Goal: Task Accomplishment & Management: Manage account settings

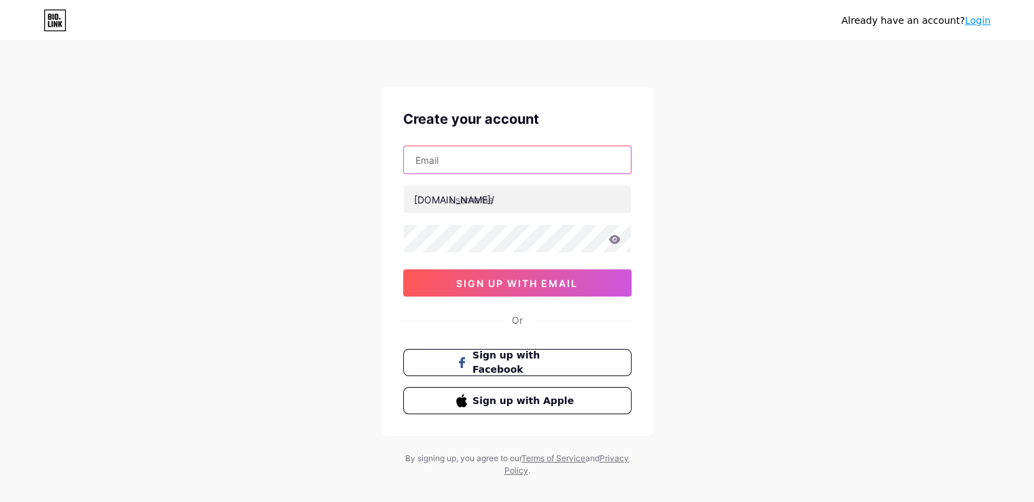
click at [554, 164] on input "text" at bounding box center [517, 159] width 227 height 27
type input "sujhal19@gmail.COM"
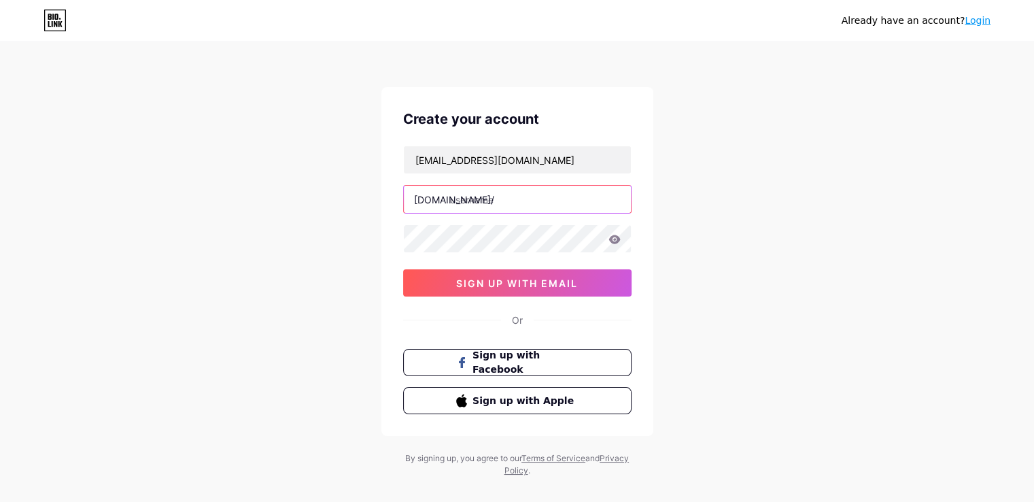
click at [488, 197] on input "text" at bounding box center [517, 199] width 227 height 27
type input "sujhaljewels"
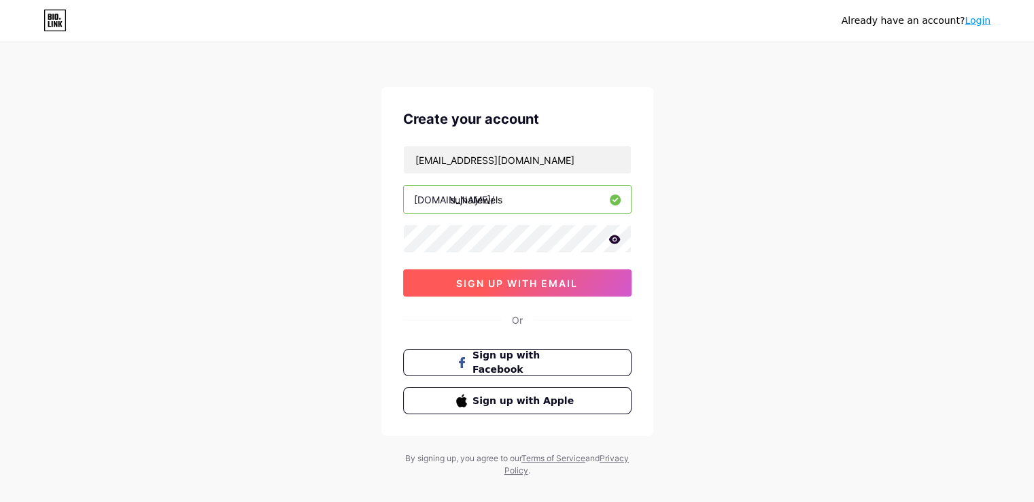
click at [564, 278] on span "sign up with email" at bounding box center [517, 283] width 122 height 12
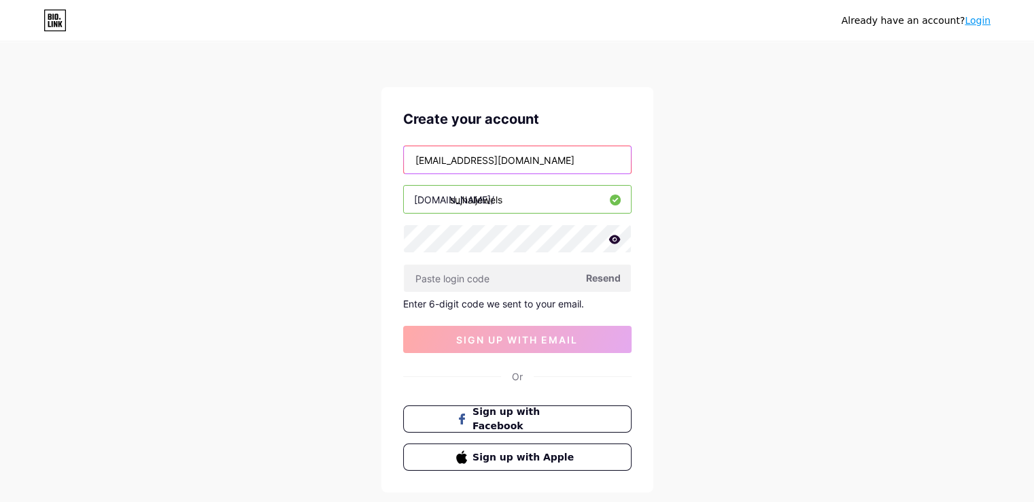
click at [528, 161] on input "sujhal19@gmail.COM" at bounding box center [517, 159] width 227 height 27
type input "s"
type input "rishtey@sujhal.com"
click at [533, 199] on input "sujhaljewels" at bounding box center [517, 199] width 227 height 27
click at [604, 279] on span "Resend" at bounding box center [603, 278] width 35 height 14
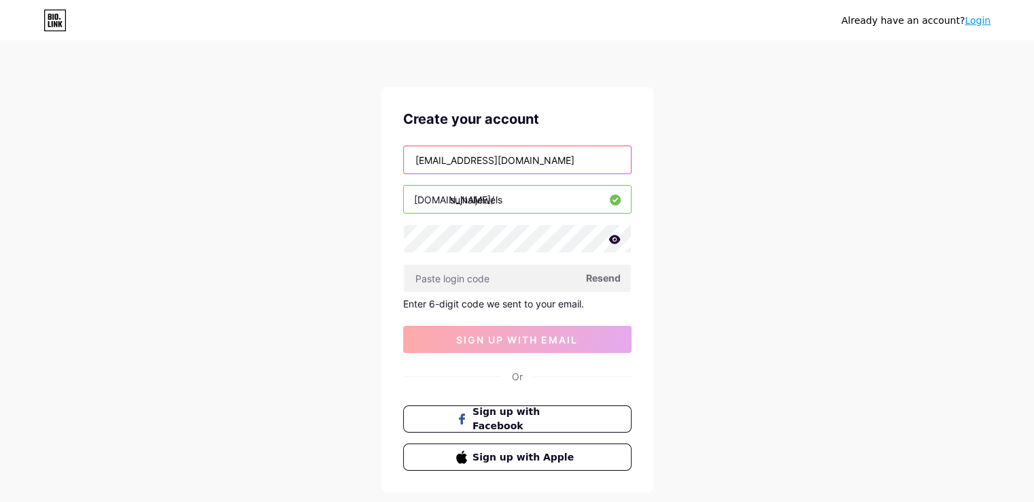
click at [509, 154] on input "rishtey@sujhal.com" at bounding box center [517, 159] width 227 height 27
click at [530, 192] on input "sujhaljewels" at bounding box center [517, 199] width 227 height 27
click at [537, 155] on input "rishtey@sujhal.com" at bounding box center [517, 159] width 227 height 27
click at [535, 199] on input "sujhaljewels" at bounding box center [517, 199] width 227 height 27
click at [620, 242] on icon at bounding box center [615, 240] width 12 height 10
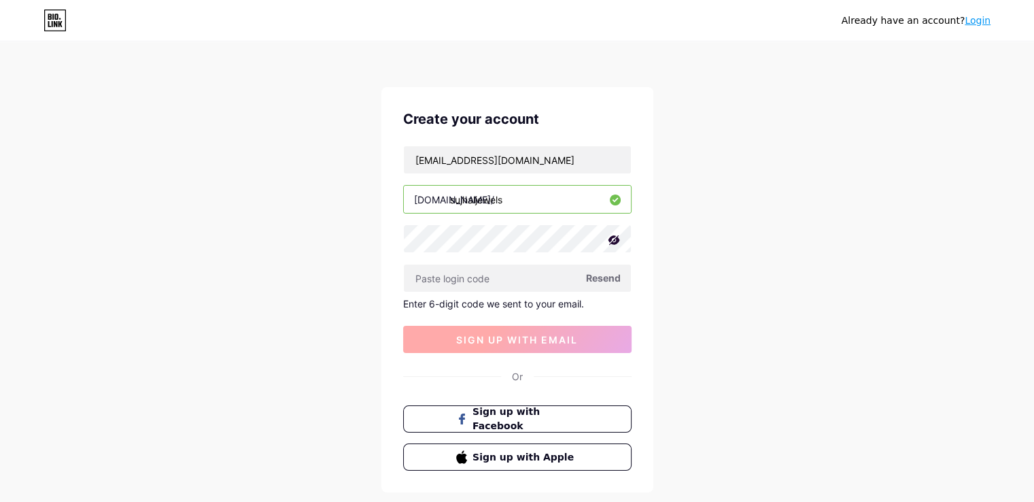
click at [569, 344] on button "sign up with email" at bounding box center [517, 339] width 228 height 27
click at [596, 278] on span "Resend" at bounding box center [603, 278] width 35 height 14
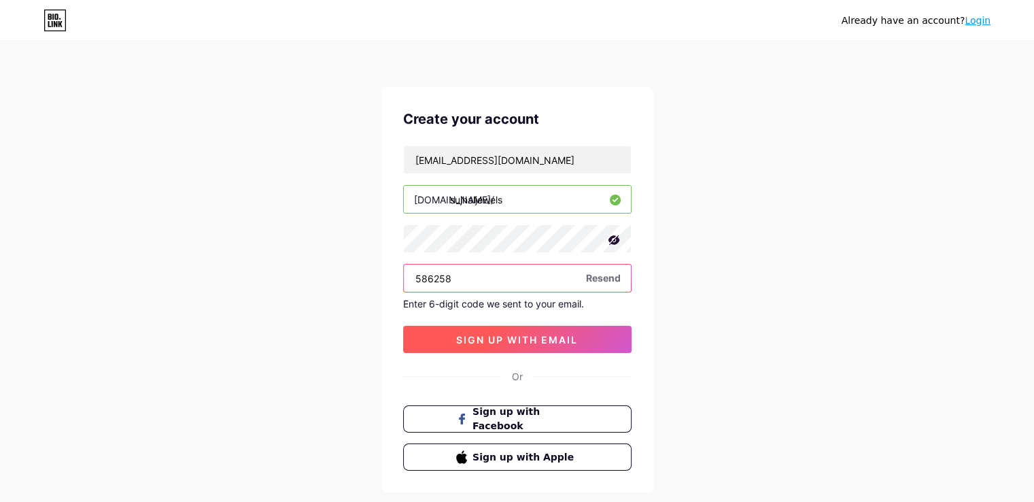
type input "586258"
click at [560, 338] on span "sign up with email" at bounding box center [517, 340] width 122 height 12
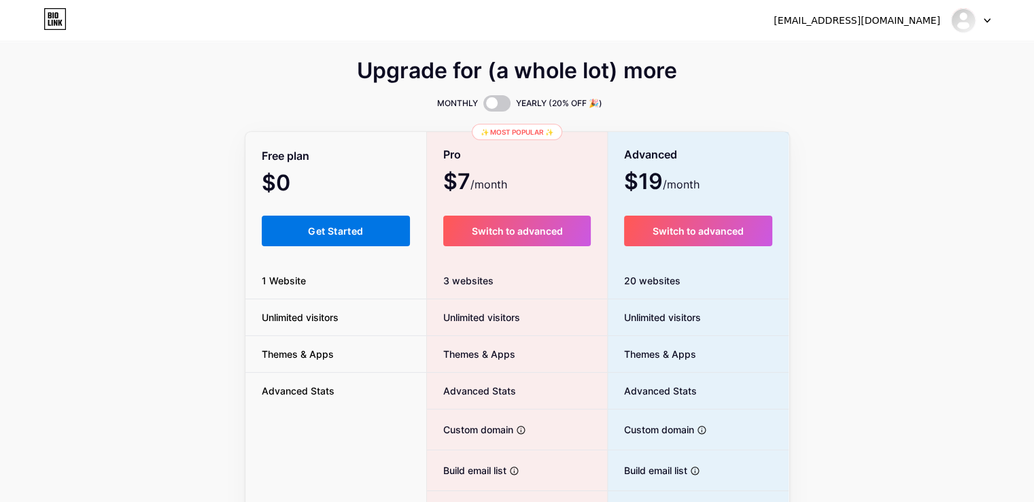
click at [340, 231] on span "Get Started" at bounding box center [335, 231] width 55 height 12
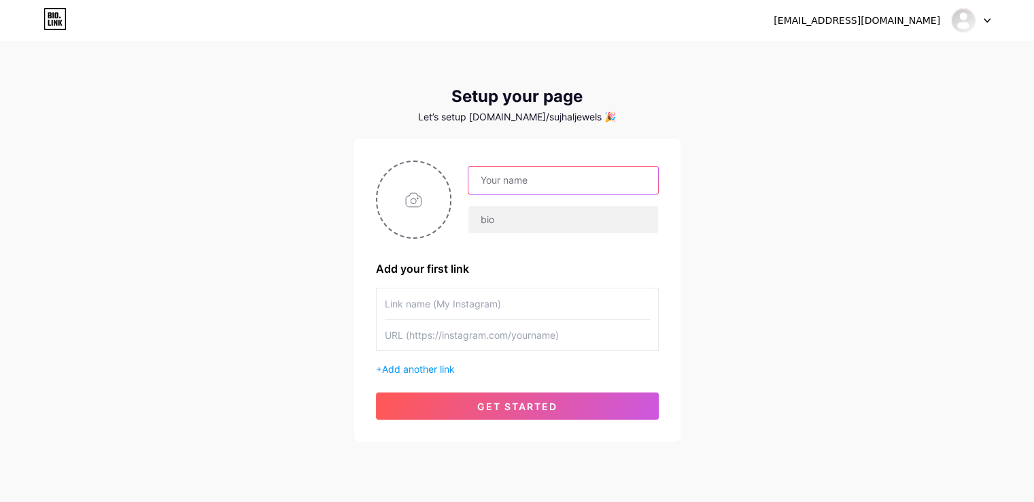
click at [532, 182] on input "text" at bounding box center [563, 180] width 189 height 27
type input "s"
type input "Sujhal Jewels"
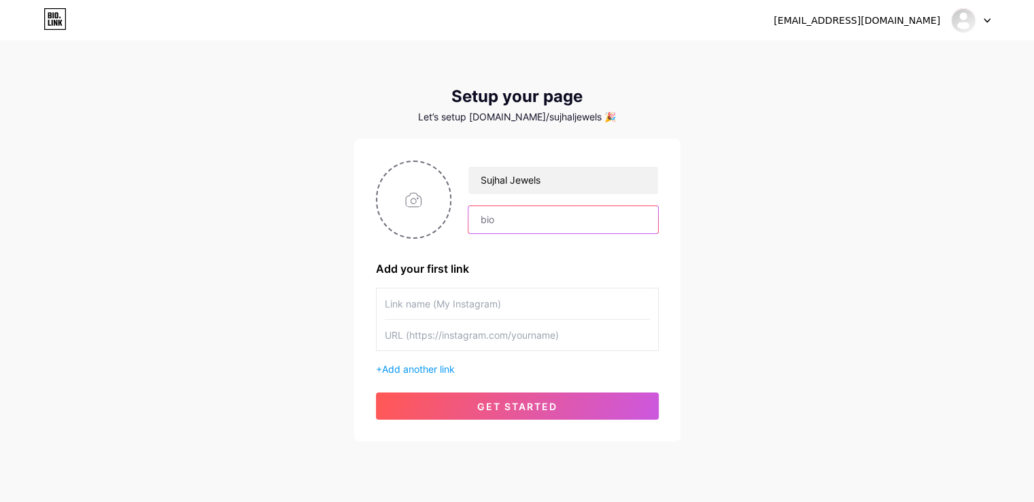
click at [501, 212] on input "text" at bounding box center [563, 219] width 189 height 27
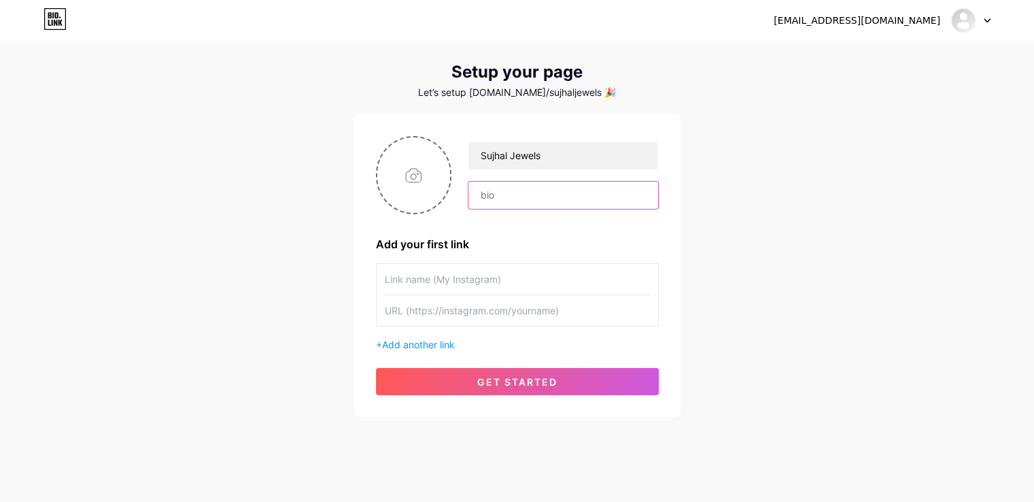
scroll to position [37, 0]
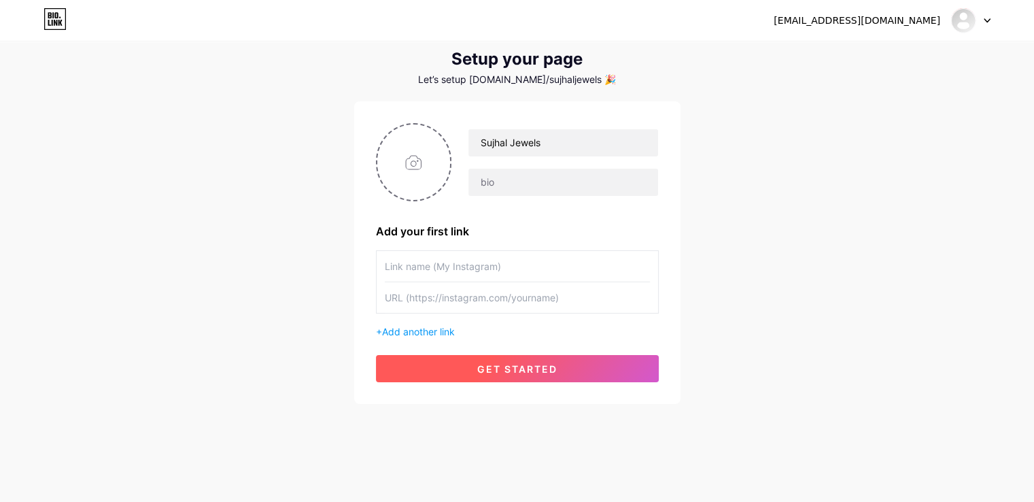
click at [476, 369] on button "get started" at bounding box center [517, 368] width 283 height 27
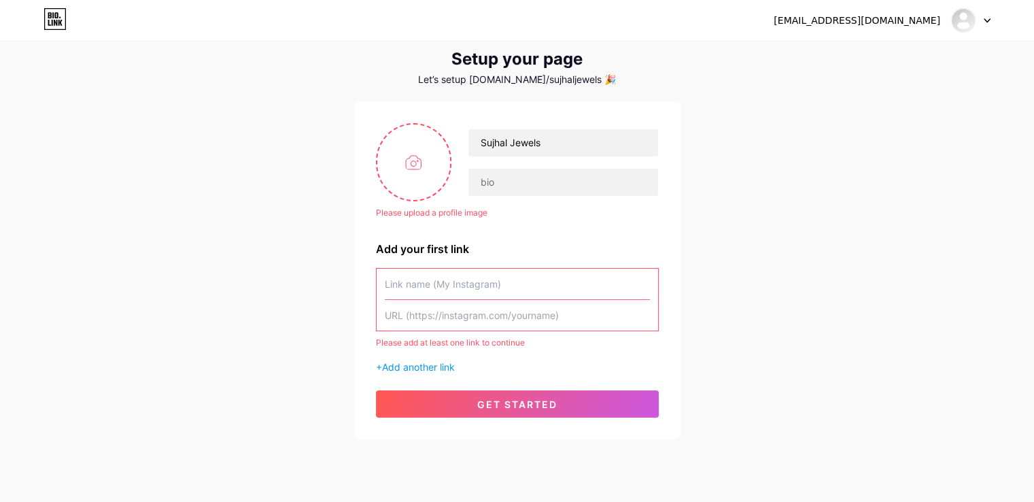
click at [445, 288] on input "text" at bounding box center [517, 284] width 265 height 31
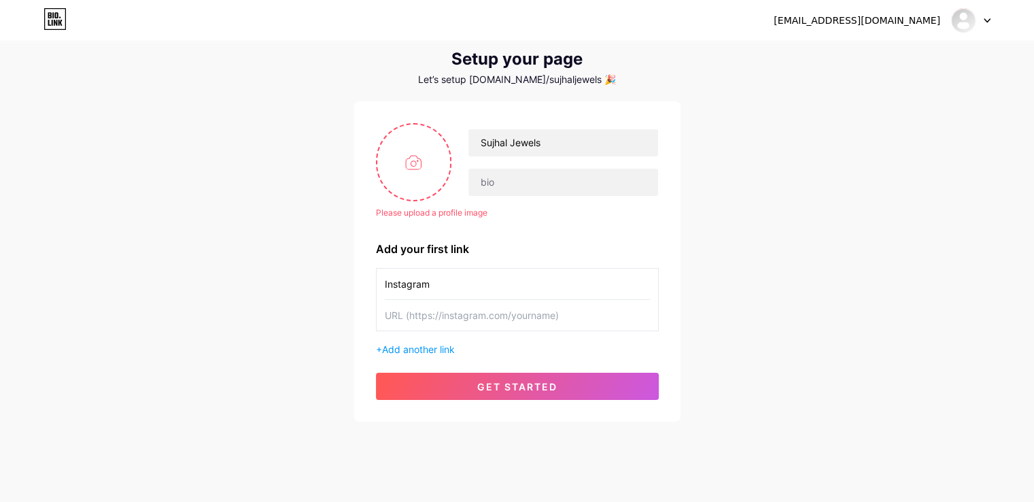
type input "Instagram"
click at [458, 318] on input "text" at bounding box center [517, 315] width 265 height 31
paste input "https://www.instagram.com/sujhal_jewels?igsh=MWRoam5qand4dTg0Mg=="
type input "https://www.instagram.com/sujhal_jewels?igsh=MWRoam5qand4dTg0Mg=="
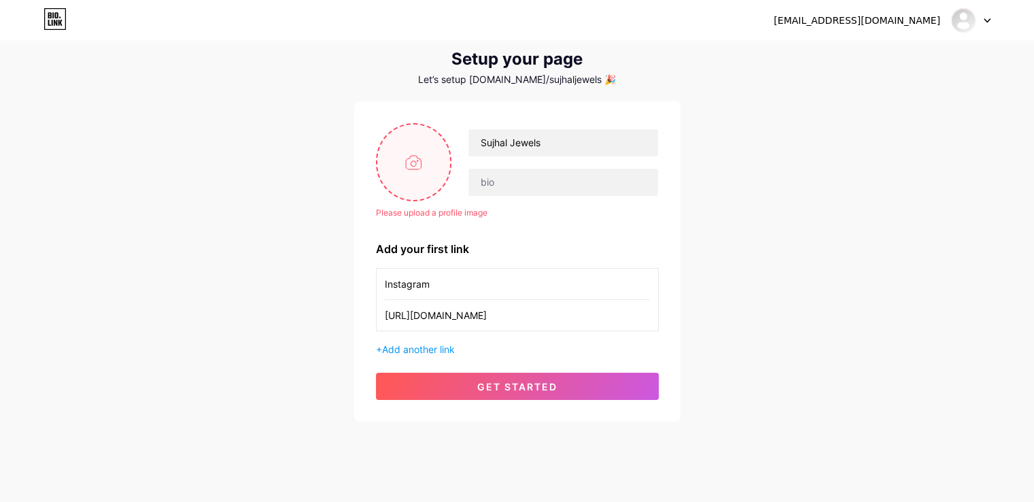
click at [405, 166] on input "file" at bounding box center [413, 161] width 73 height 75
click at [487, 183] on input "text" at bounding box center [563, 182] width 189 height 27
click at [526, 182] on input "92.5 silver jewellery" at bounding box center [563, 182] width 189 height 27
type input "92.5 silver handcrafted jewelry"
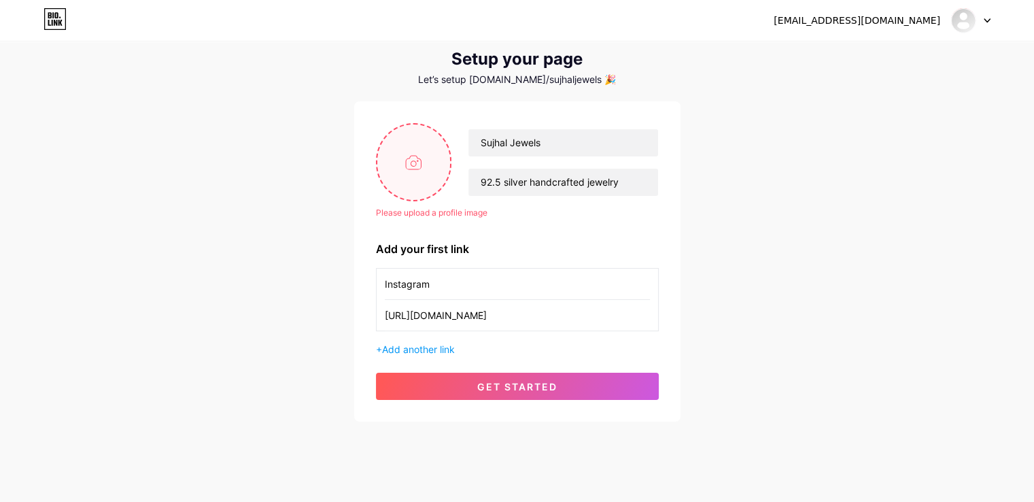
click at [400, 185] on input "file" at bounding box center [413, 161] width 73 height 75
click at [411, 175] on input "file" at bounding box center [413, 161] width 73 height 75
click at [435, 177] on input "file" at bounding box center [413, 161] width 73 height 75
type input "C:\fakepath\Logo 2.png"
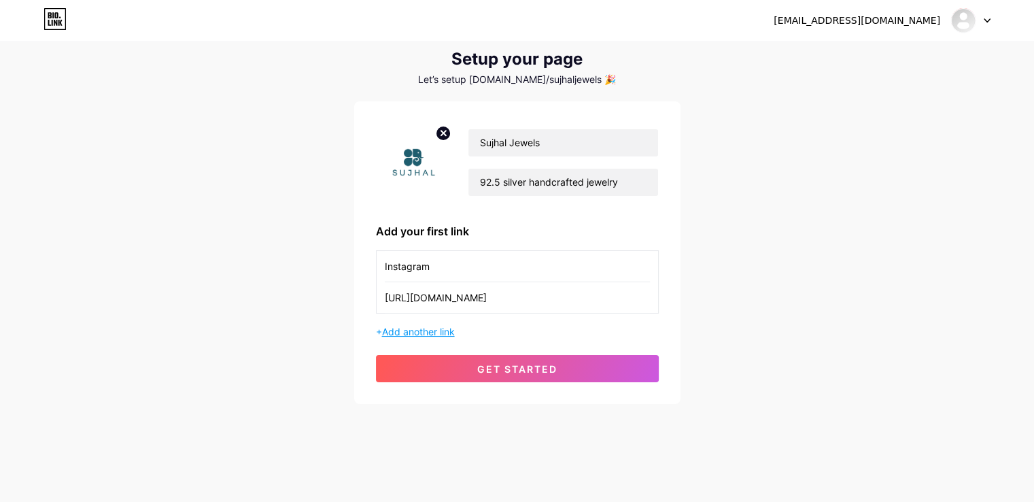
click at [403, 333] on span "Add another link" at bounding box center [418, 332] width 73 height 12
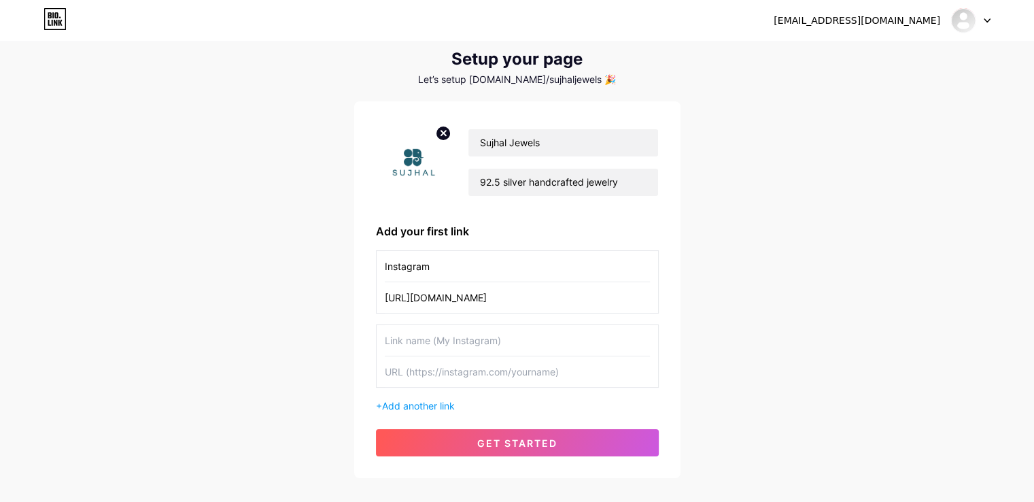
click at [429, 339] on input "text" at bounding box center [517, 340] width 265 height 31
type input "Facebook"
click at [495, 375] on input "text" at bounding box center [517, 371] width 265 height 31
click at [814, 58] on div "rishtey@sujhal.com Dashboard Logout Setup your page Let’s setup bio.link/sujhal…" at bounding box center [517, 242] width 1034 height 559
paste input "https://www.facebook.com/share/1XQcGG4UBV/?mibextid=wwXIfr"
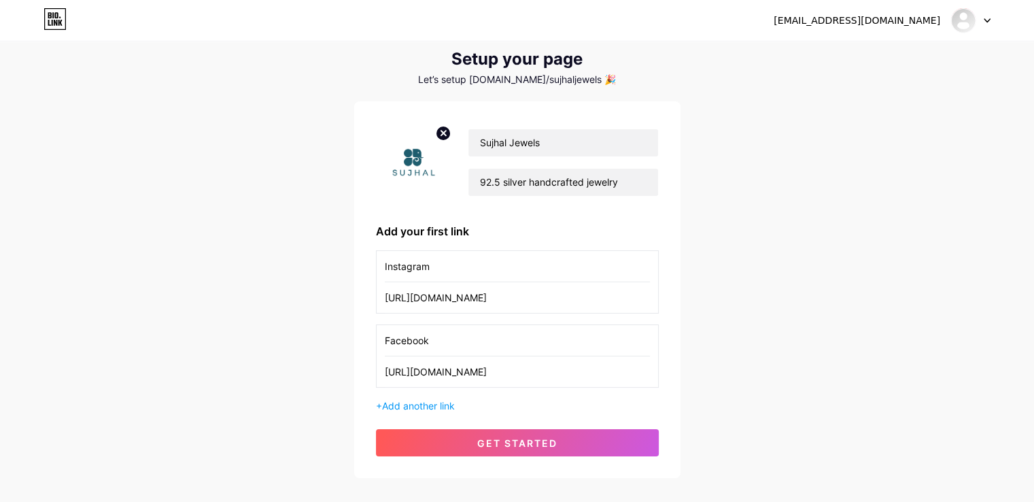
scroll to position [111, 0]
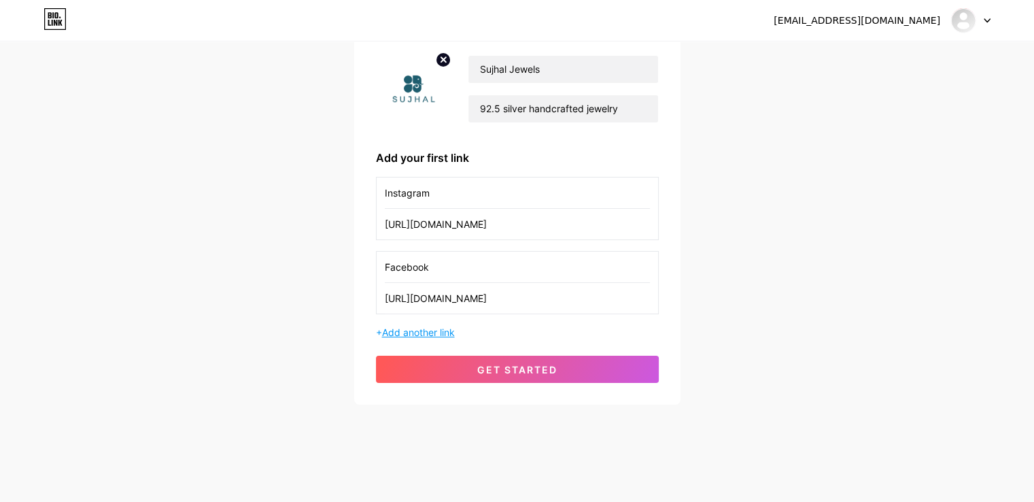
type input "https://www.facebook.com/share/1XQcGG4UBV/?mibextid=wwXIfr"
click at [422, 329] on span "Add another link" at bounding box center [418, 332] width 73 height 12
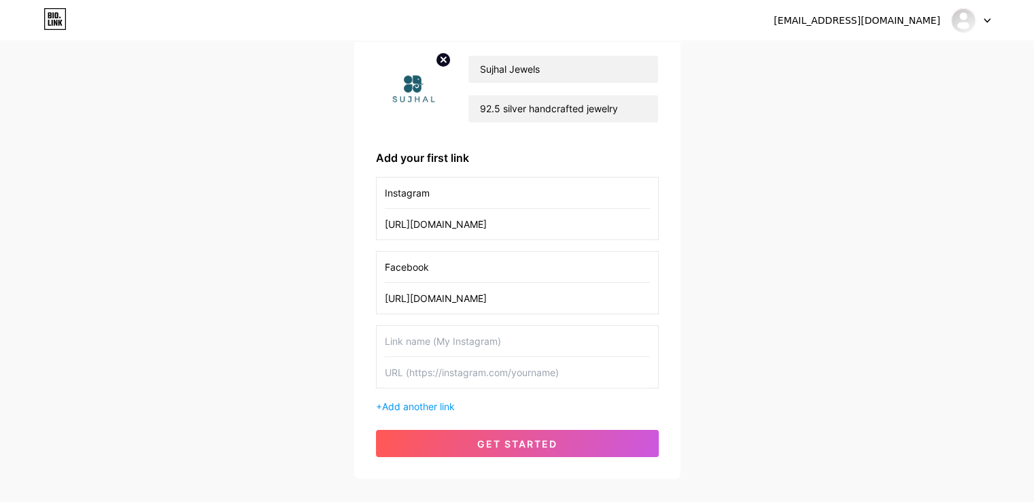
click at [438, 339] on input "text" at bounding box center [517, 341] width 265 height 31
type input "Website"
click at [407, 365] on input "text" at bounding box center [517, 372] width 265 height 31
click at [798, 327] on div "rishtey@sujhal.com Dashboard Logout Setup your page Let’s setup bio.link/sujhal…" at bounding box center [517, 205] width 1034 height 633
paste input "https://sujhal.com/"
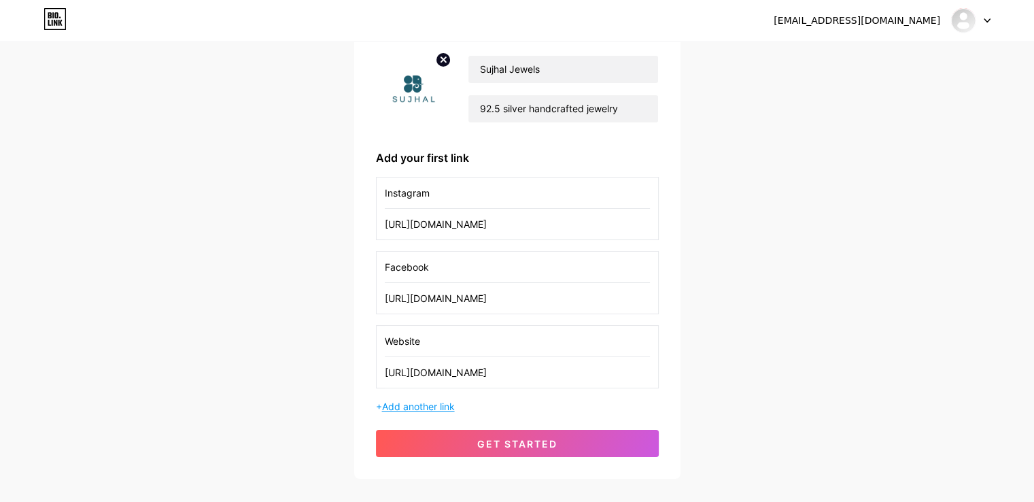
type input "https://sujhal.com/"
click at [403, 406] on span "Add another link" at bounding box center [418, 407] width 73 height 12
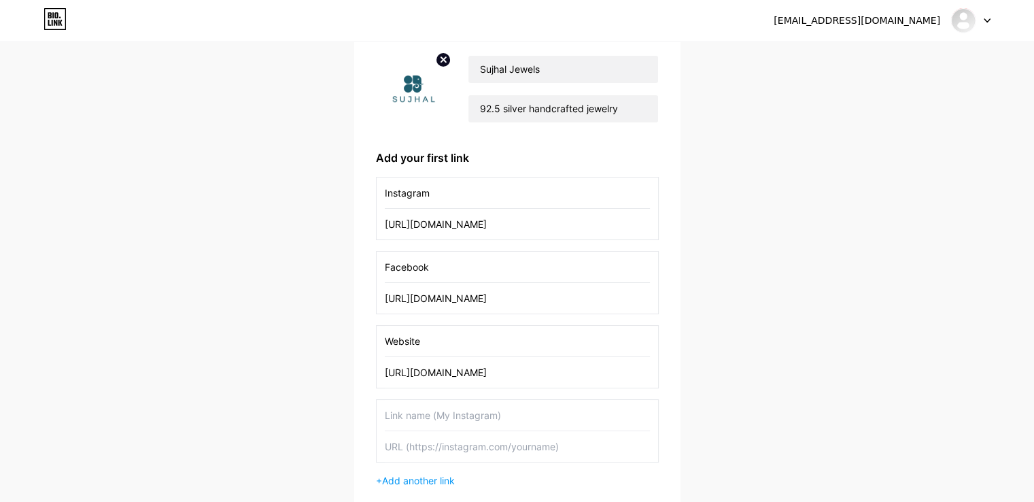
scroll to position [258, 0]
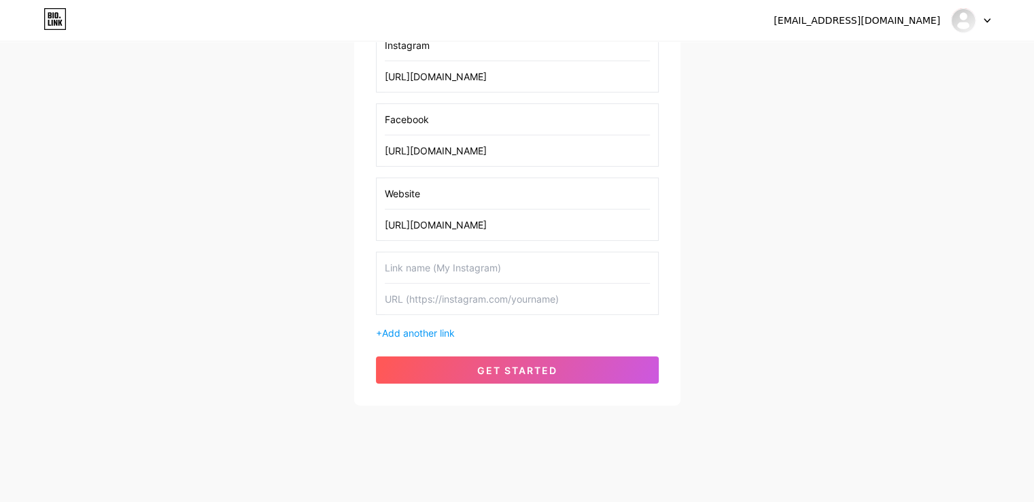
click at [437, 273] on input "text" at bounding box center [517, 267] width 265 height 31
paste input "https://maps.app.goo.gl/jYw7k3kdLAvJNZ699?g_st=ipc"
type input "https://maps.app.goo.gl/jYw7k3kdLAvJNZ699?g_st=ipc"
click at [402, 269] on input "text" at bounding box center [517, 267] width 265 height 31
type input "Location"
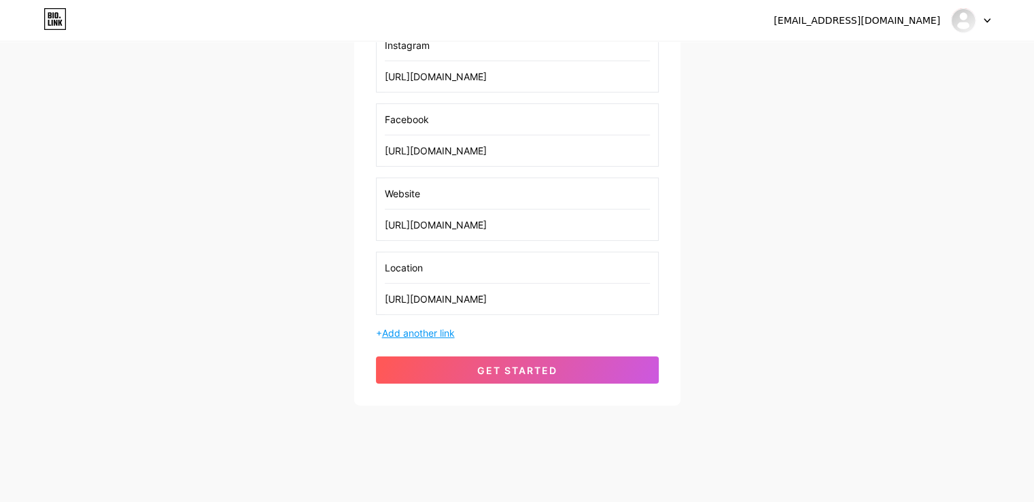
click at [417, 333] on span "Add another link" at bounding box center [418, 333] width 73 height 12
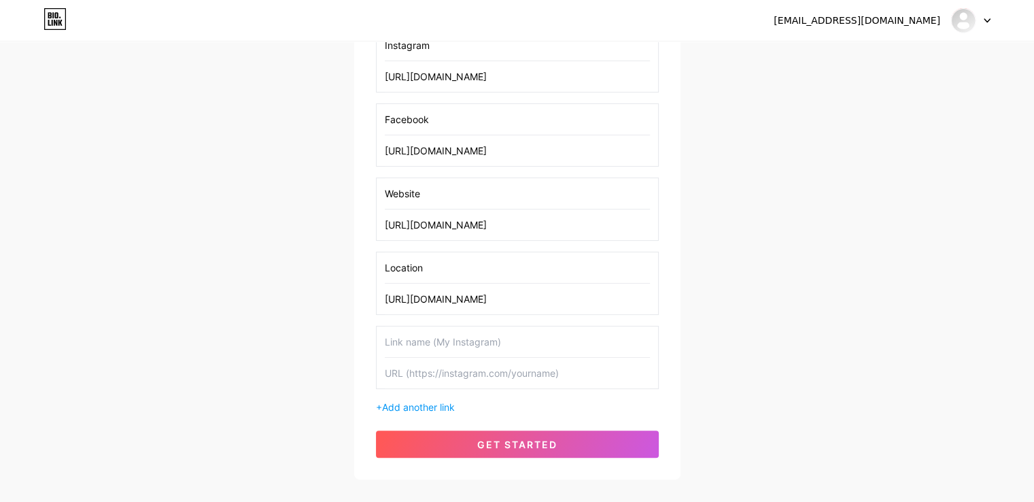
click at [416, 341] on input "text" at bounding box center [517, 341] width 265 height 31
paste input "mailto:sales@sujhal.com?subject=Subject%20of%20the%20email"
type input "m"
paste input "mailto:sales@sujhal.com?subject=Subject%20of%20the%20email"
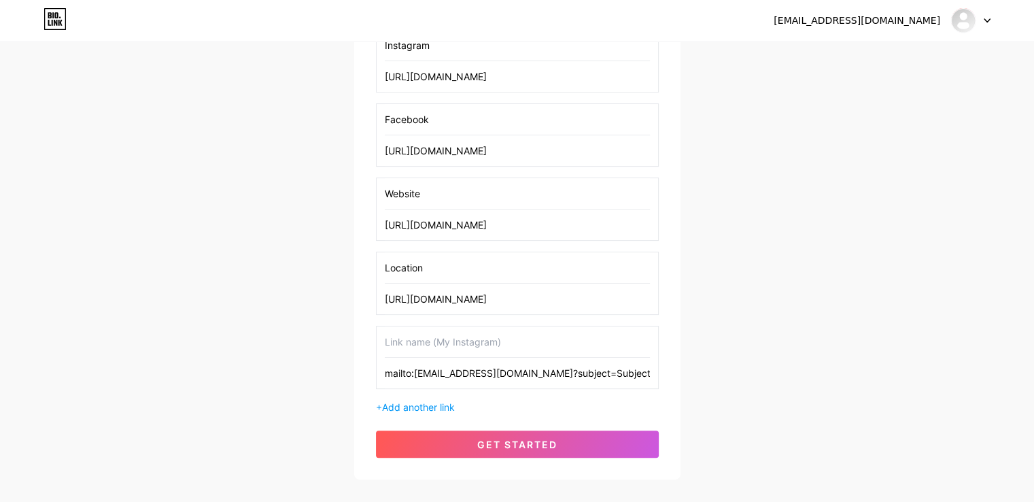
scroll to position [0, 28]
type input "mailto:sales@sujhal.com?subject=Subject%20of%20the%20email"
click at [456, 335] on input "text" at bounding box center [517, 341] width 265 height 31
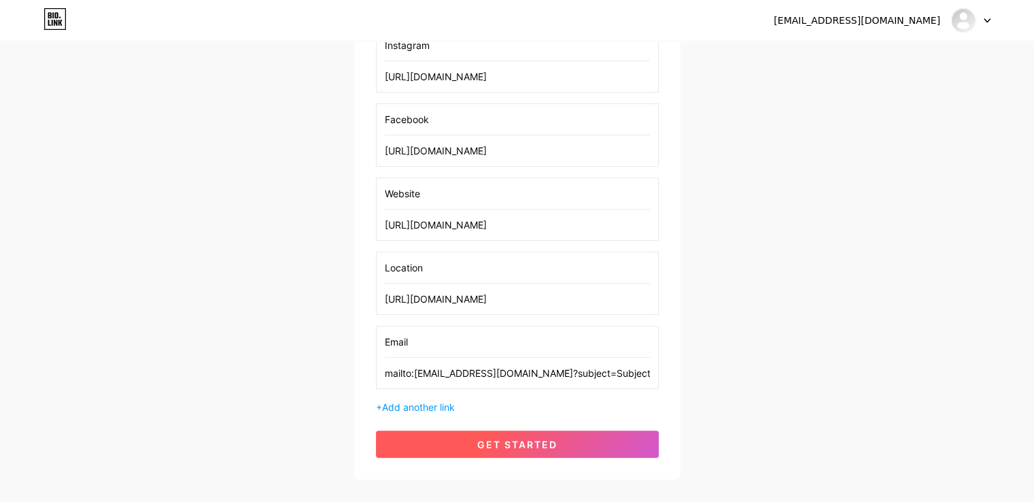
type input "Email"
click at [468, 445] on button "get started" at bounding box center [517, 443] width 283 height 27
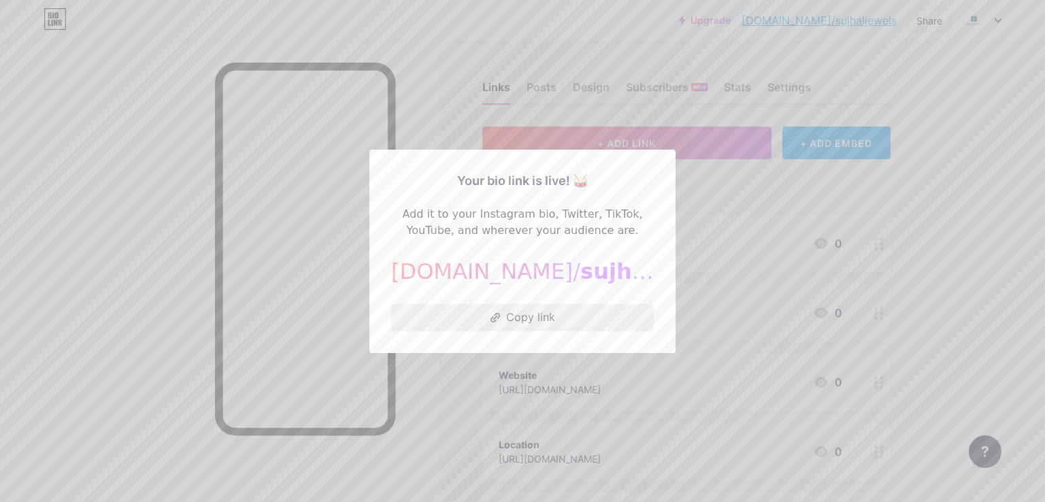
click at [533, 315] on button "Copy link" at bounding box center [522, 317] width 262 height 27
click at [944, 183] on div at bounding box center [522, 251] width 1045 height 502
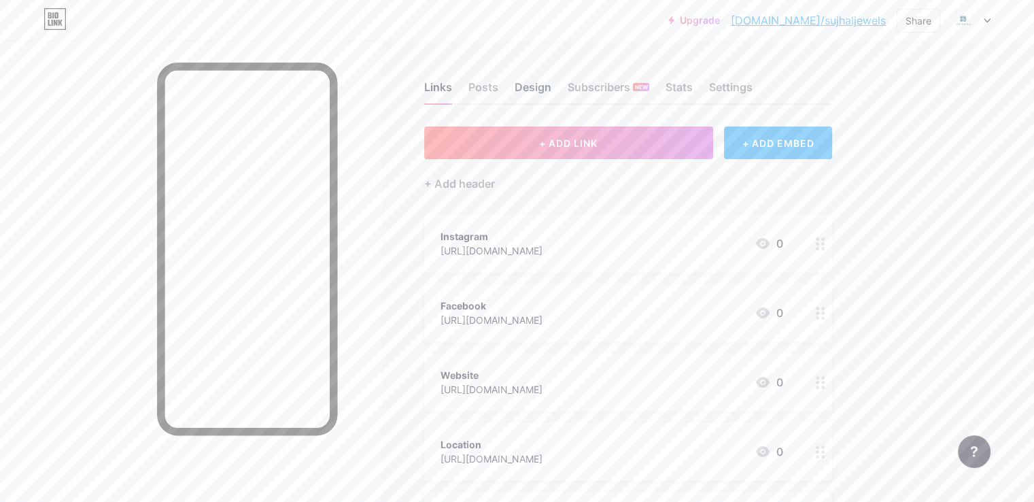
click at [552, 86] on div "Design" at bounding box center [533, 91] width 37 height 24
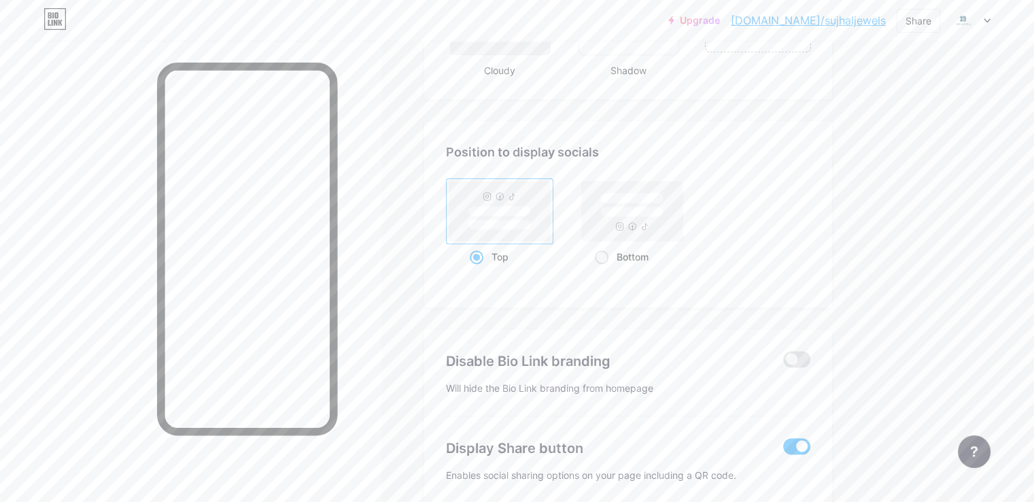
scroll to position [1803, 0]
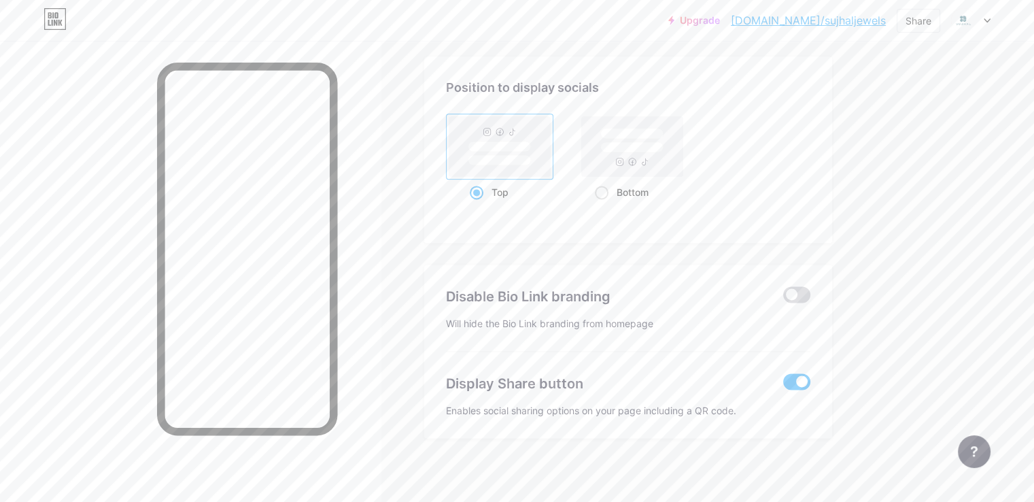
click at [811, 293] on span at bounding box center [796, 294] width 27 height 16
click at [783, 298] on input "checkbox" at bounding box center [783, 298] width 0 height 0
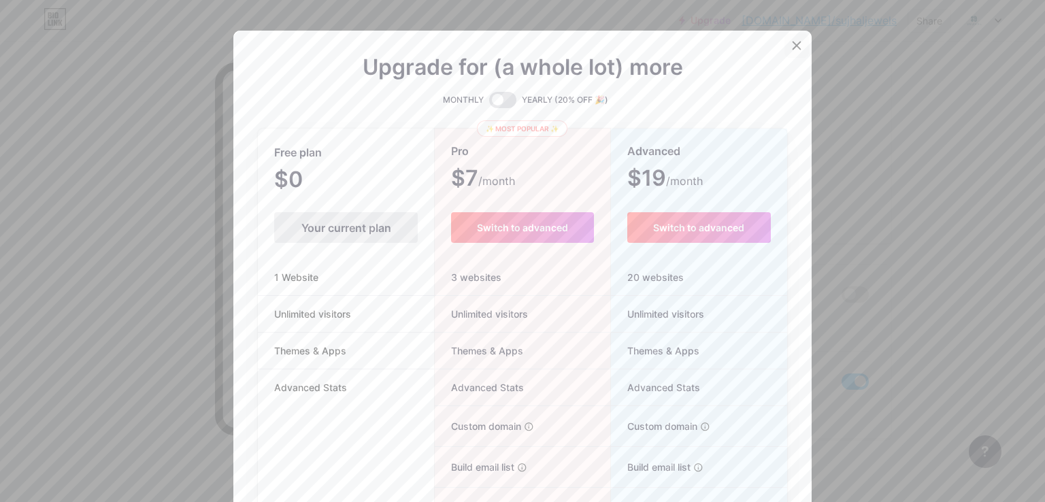
click at [784, 50] on div at bounding box center [796, 45] width 24 height 24
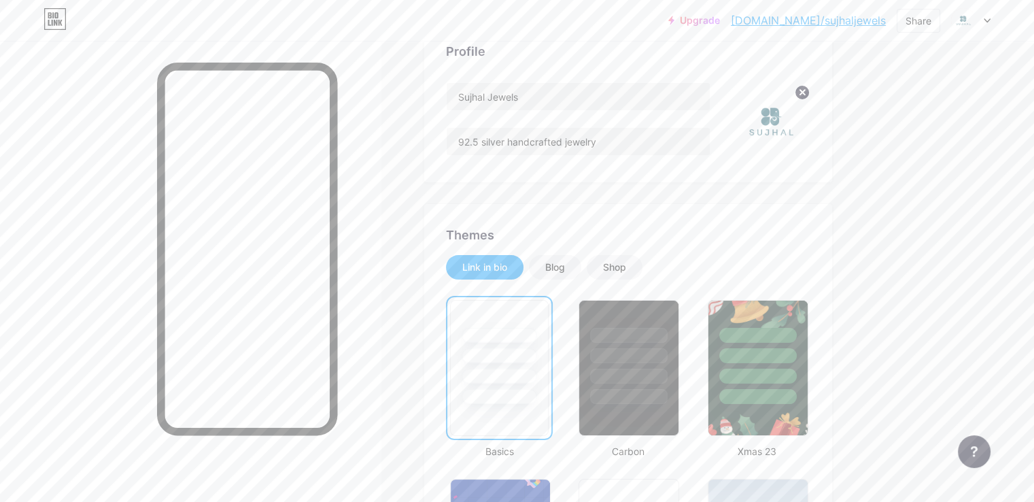
scroll to position [103, 0]
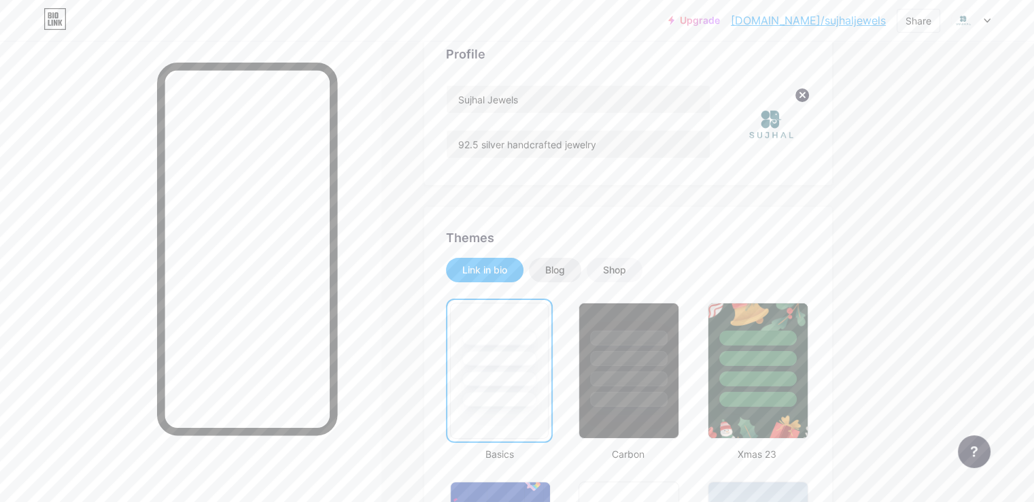
click at [581, 272] on div "Blog" at bounding box center [555, 270] width 52 height 24
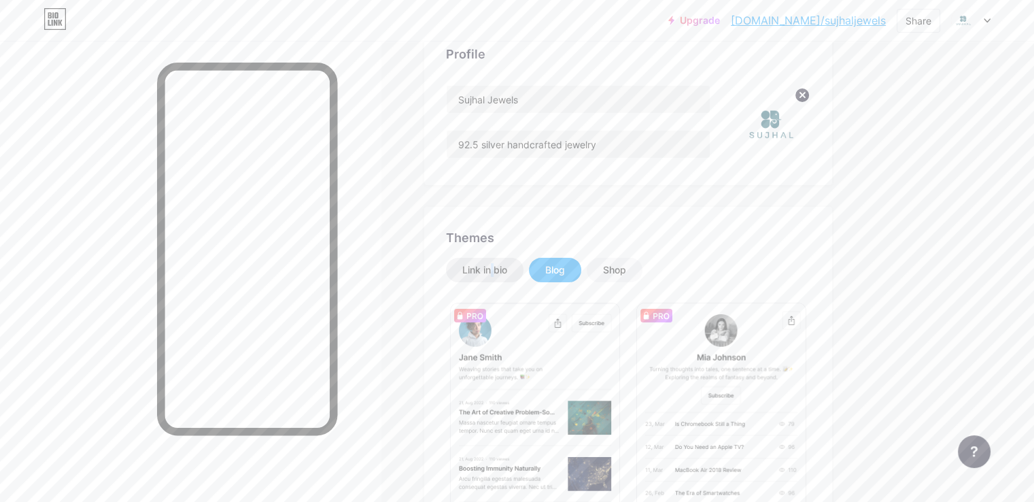
click at [507, 269] on div "Link in bio" at bounding box center [484, 270] width 45 height 14
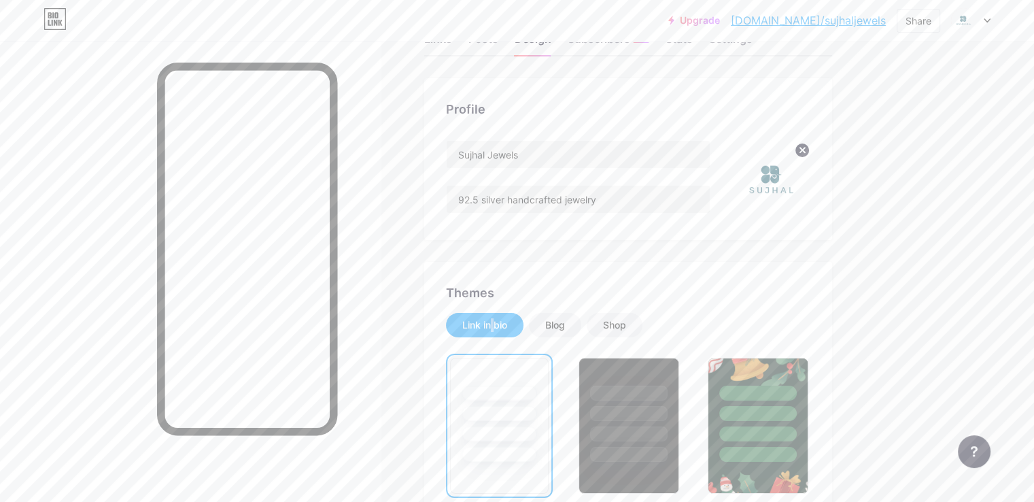
scroll to position [0, 0]
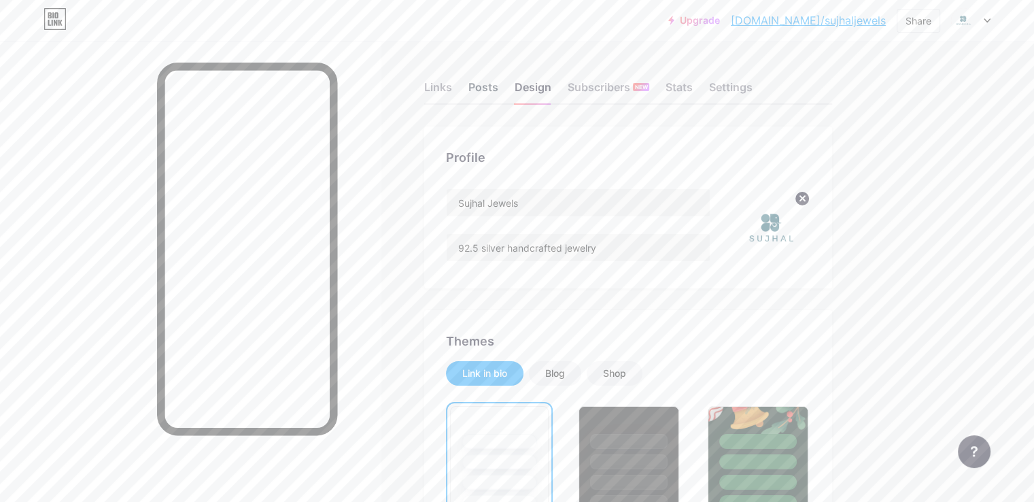
click at [498, 92] on div "Posts" at bounding box center [484, 91] width 30 height 24
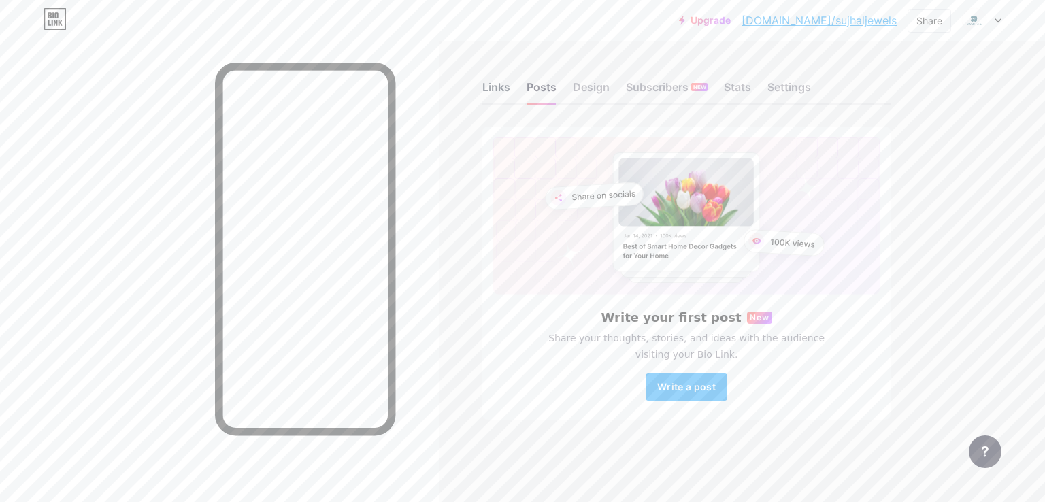
click at [499, 84] on div "Links" at bounding box center [496, 91] width 28 height 24
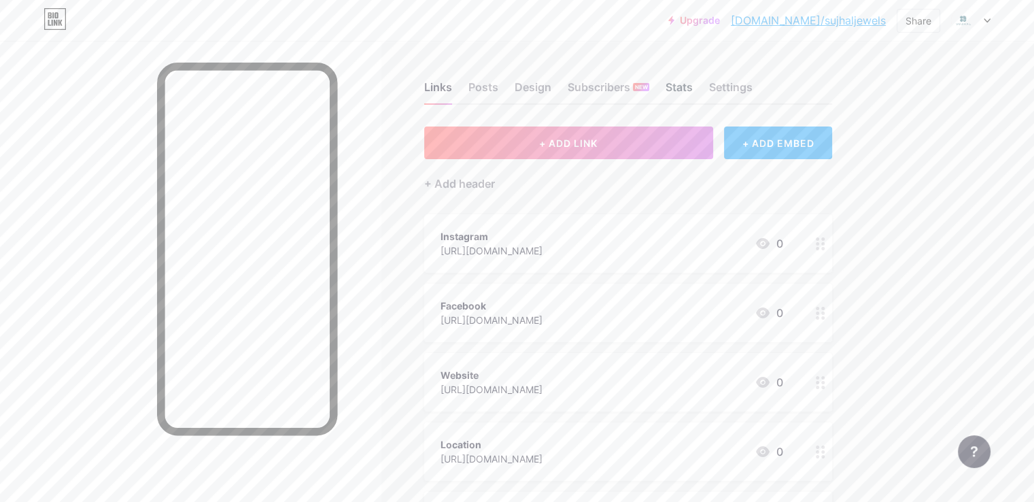
click at [693, 90] on div "Stats" at bounding box center [679, 91] width 27 height 24
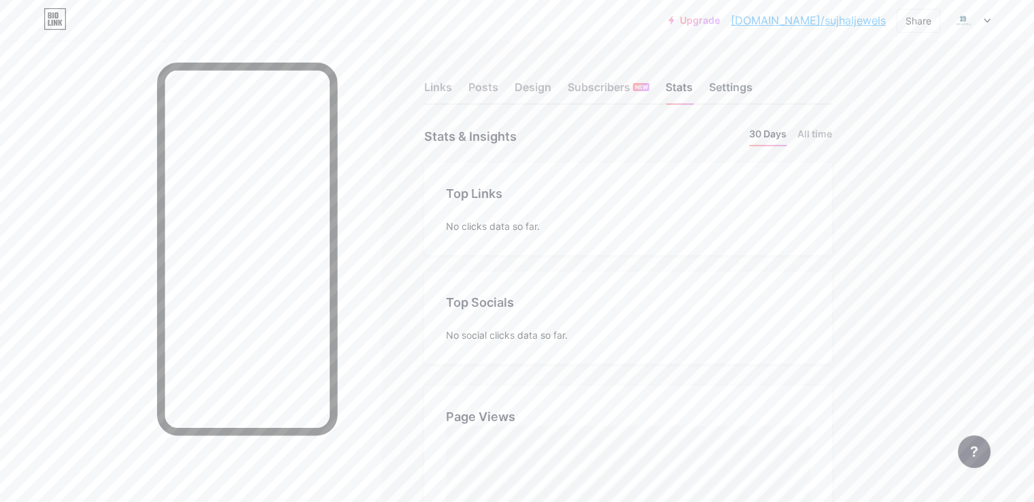
scroll to position [501, 1034]
click at [753, 90] on div "Settings" at bounding box center [731, 91] width 44 height 24
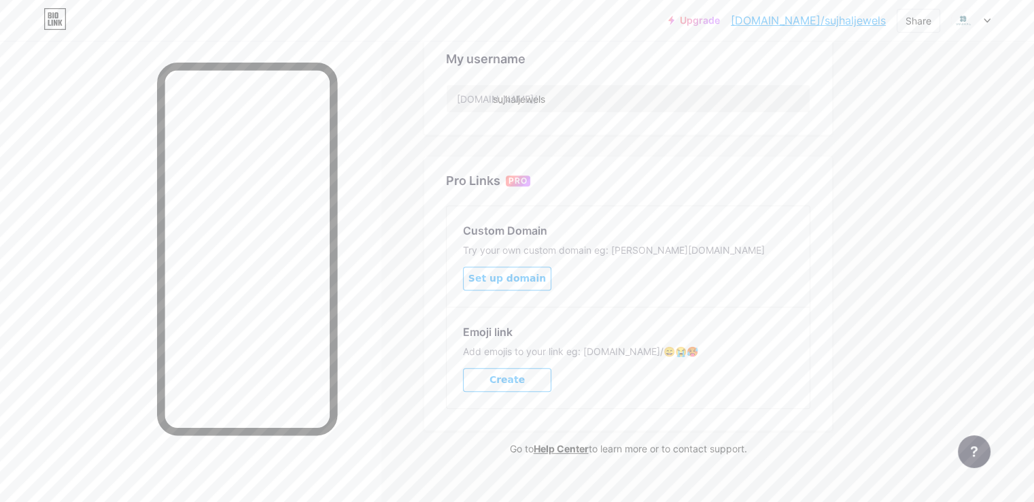
scroll to position [560, 0]
